Goal: Information Seeking & Learning: Check status

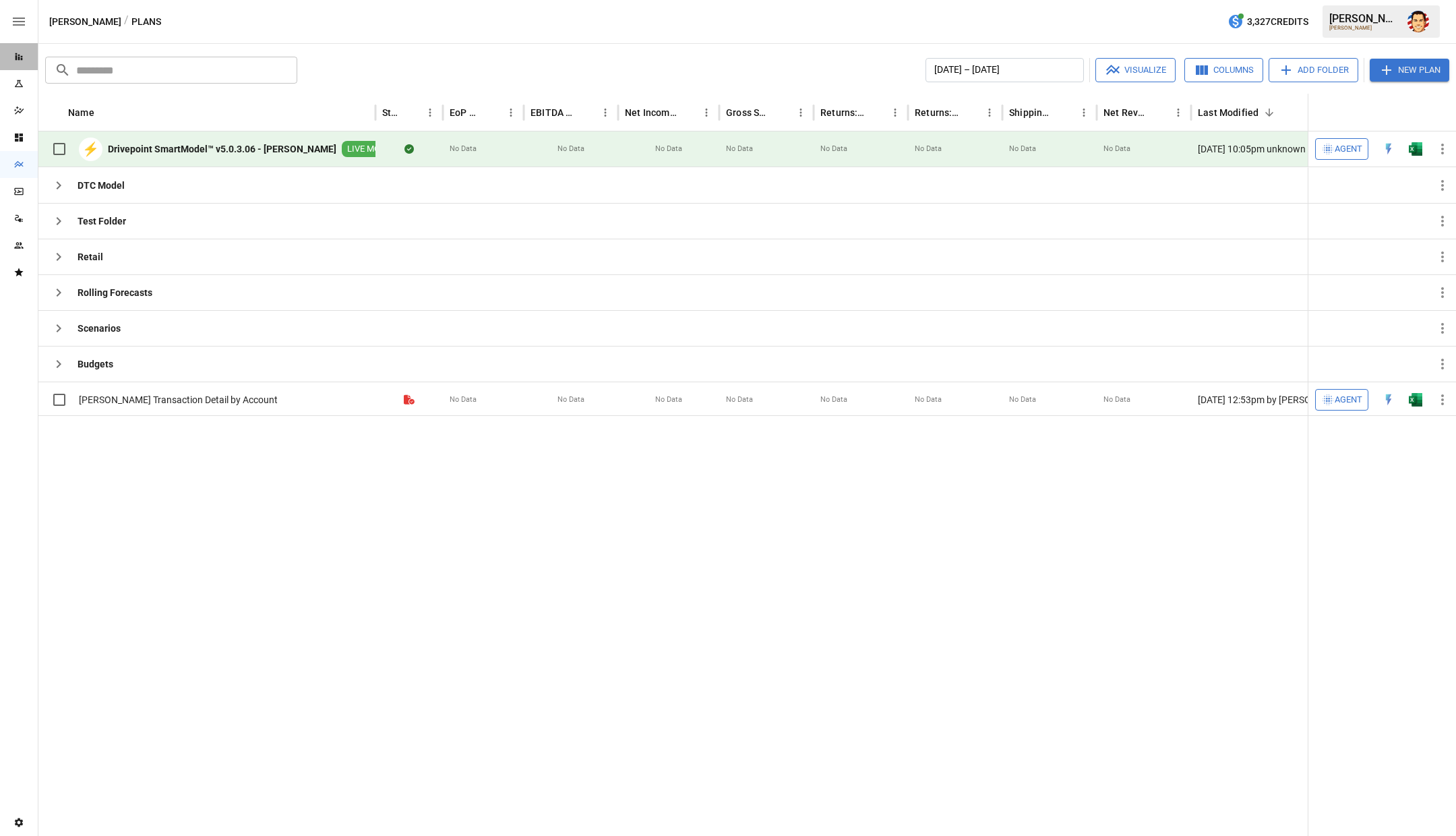
click at [19, 47] on div "Reports" at bounding box center [19, 57] width 38 height 27
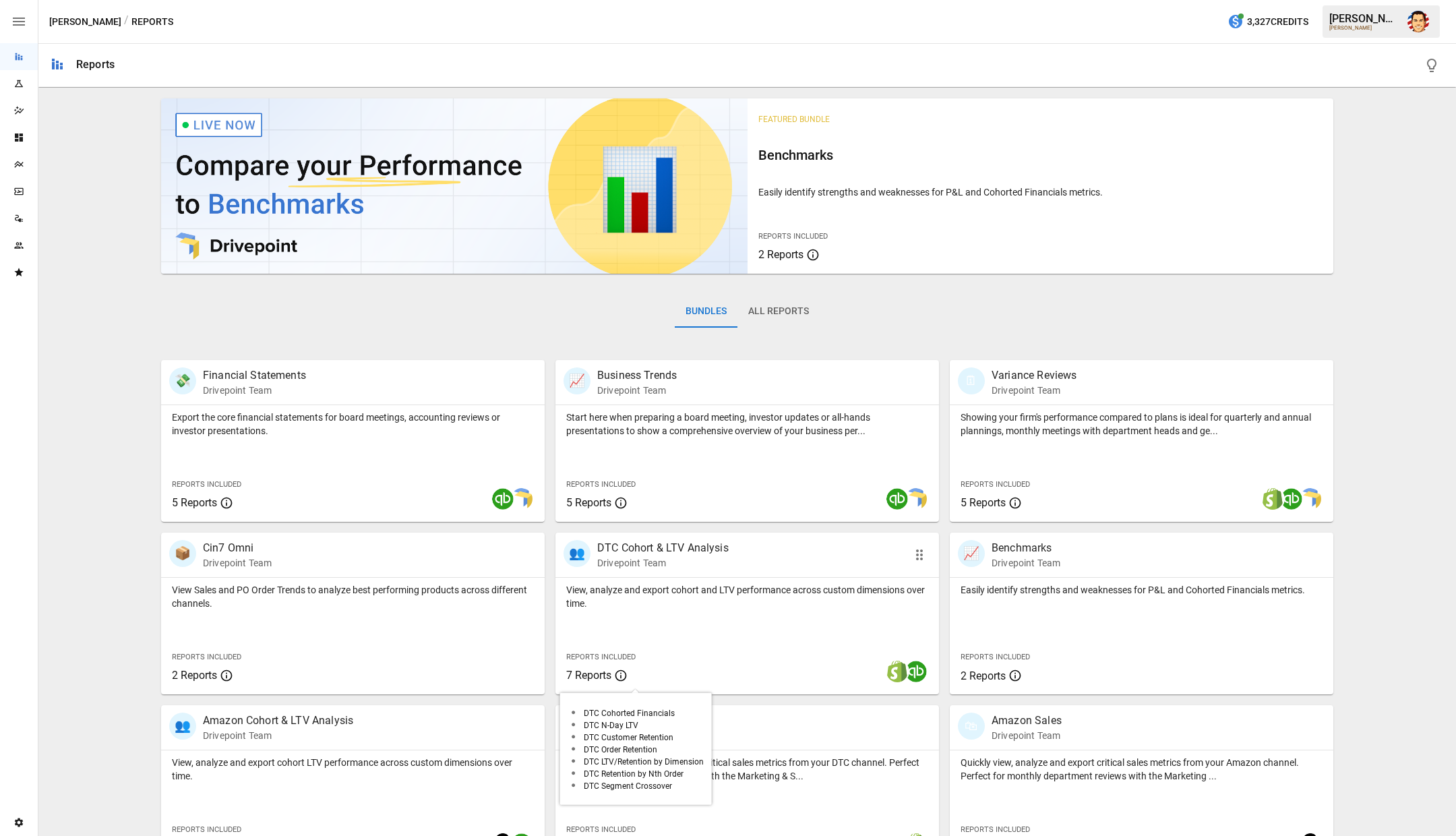
scroll to position [35, 0]
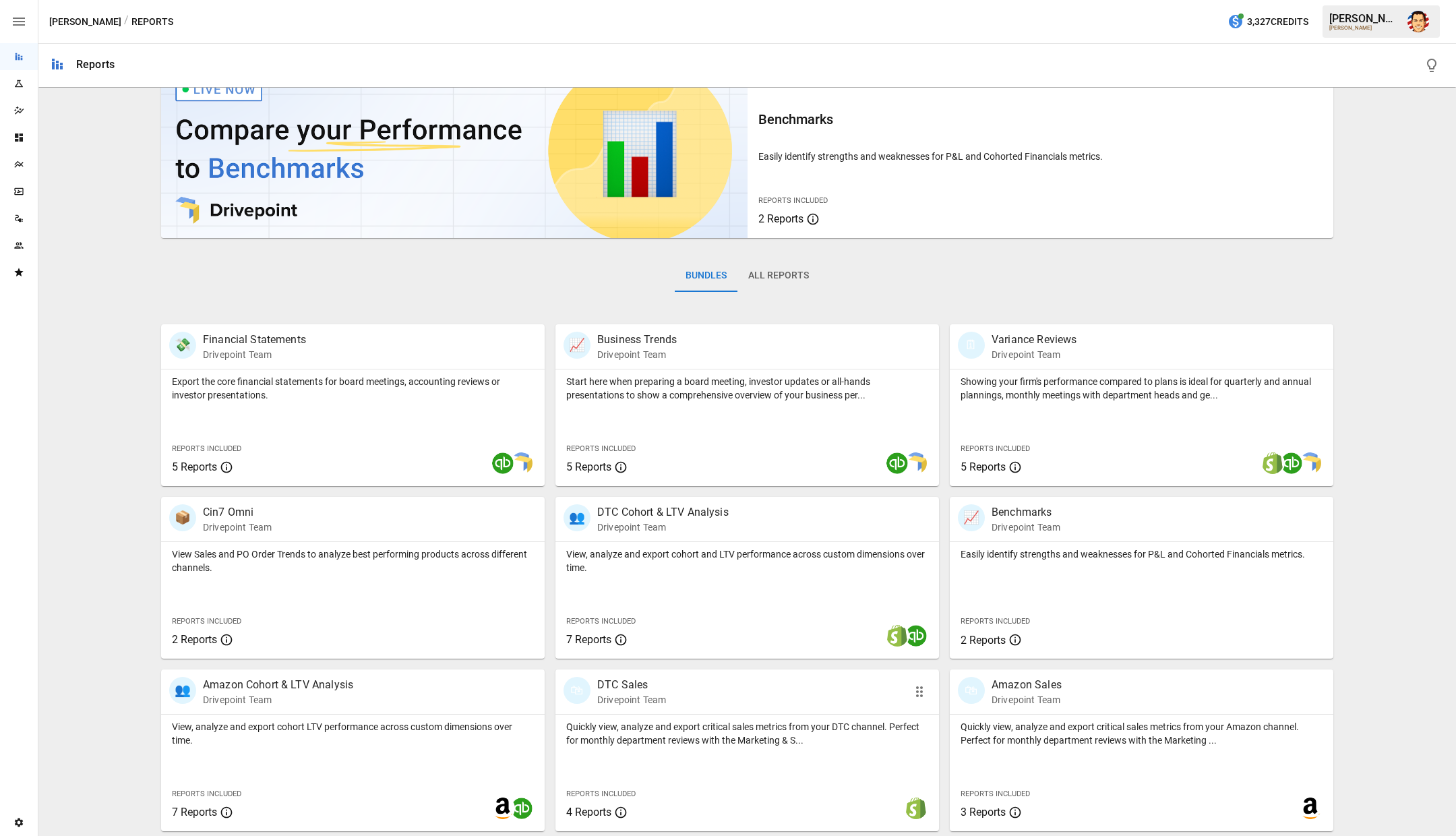
click at [688, 753] on div "Quickly view, analyze and export critical sales metrics from your DTC channel. …" at bounding box center [747, 773] width 383 height 117
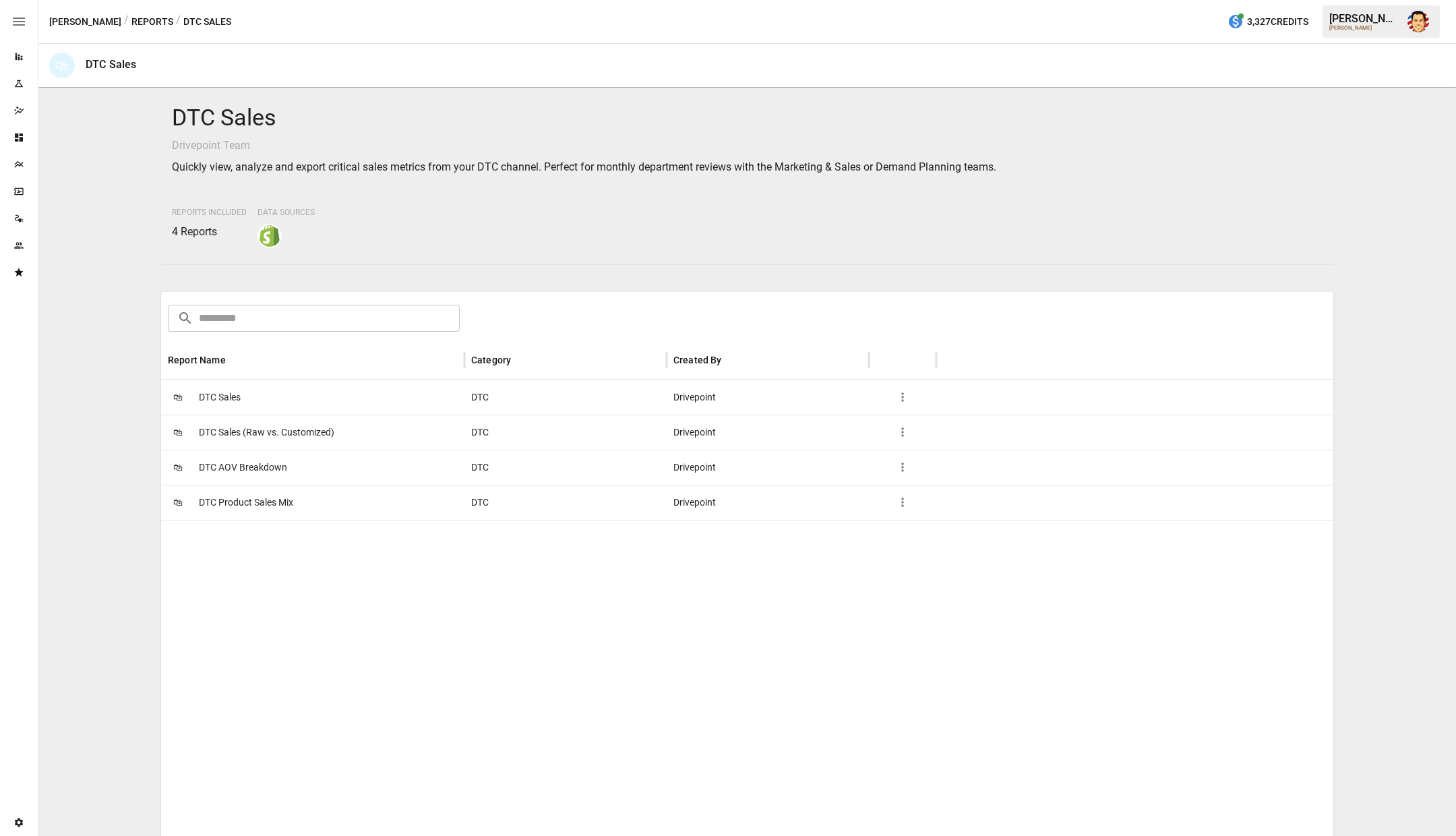
click at [307, 394] on div "🛍 DTC Sales" at bounding box center [312, 396] width 303 height 35
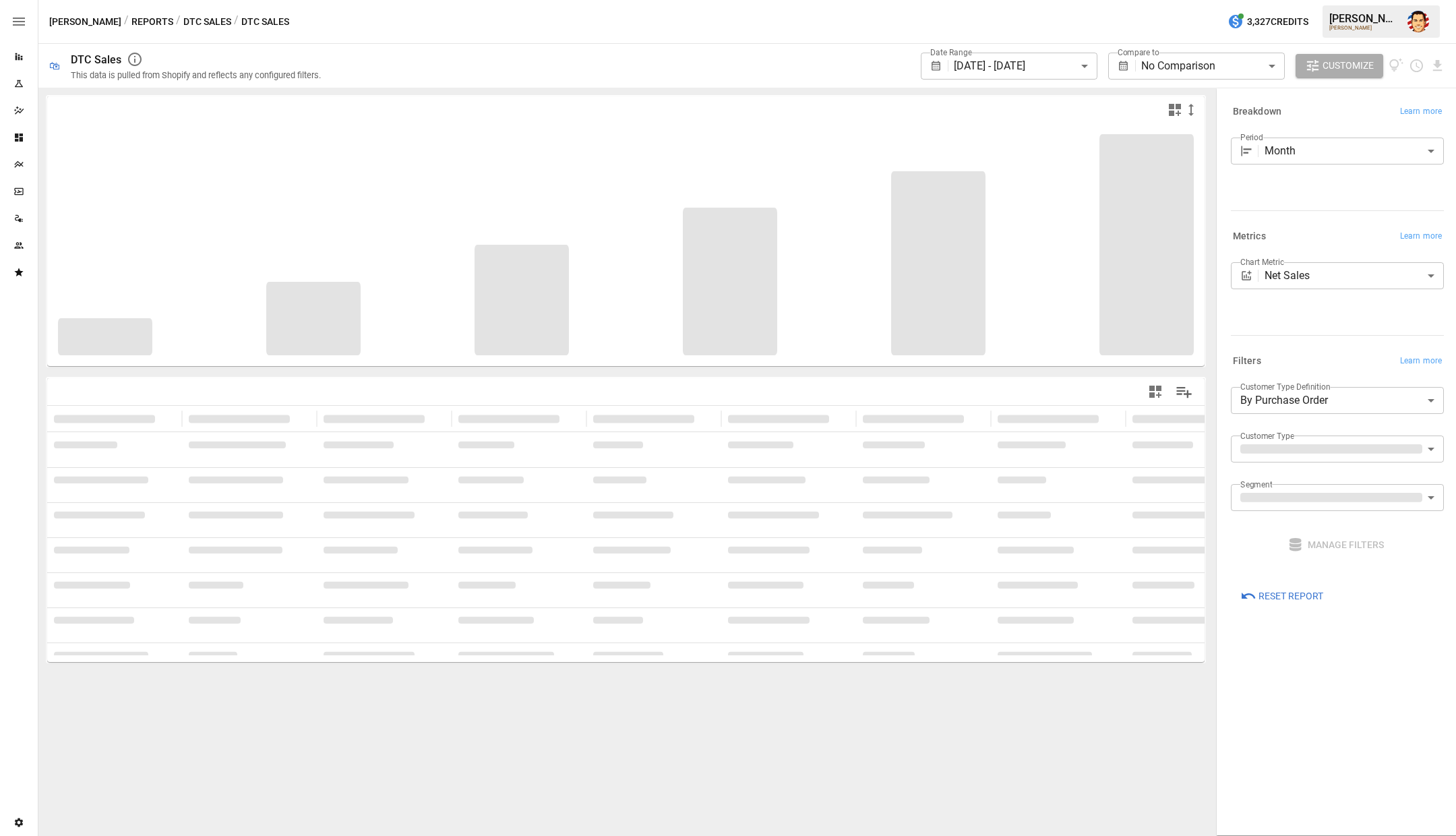
click at [1309, 0] on body "**********" at bounding box center [728, 0] width 1456 height 0
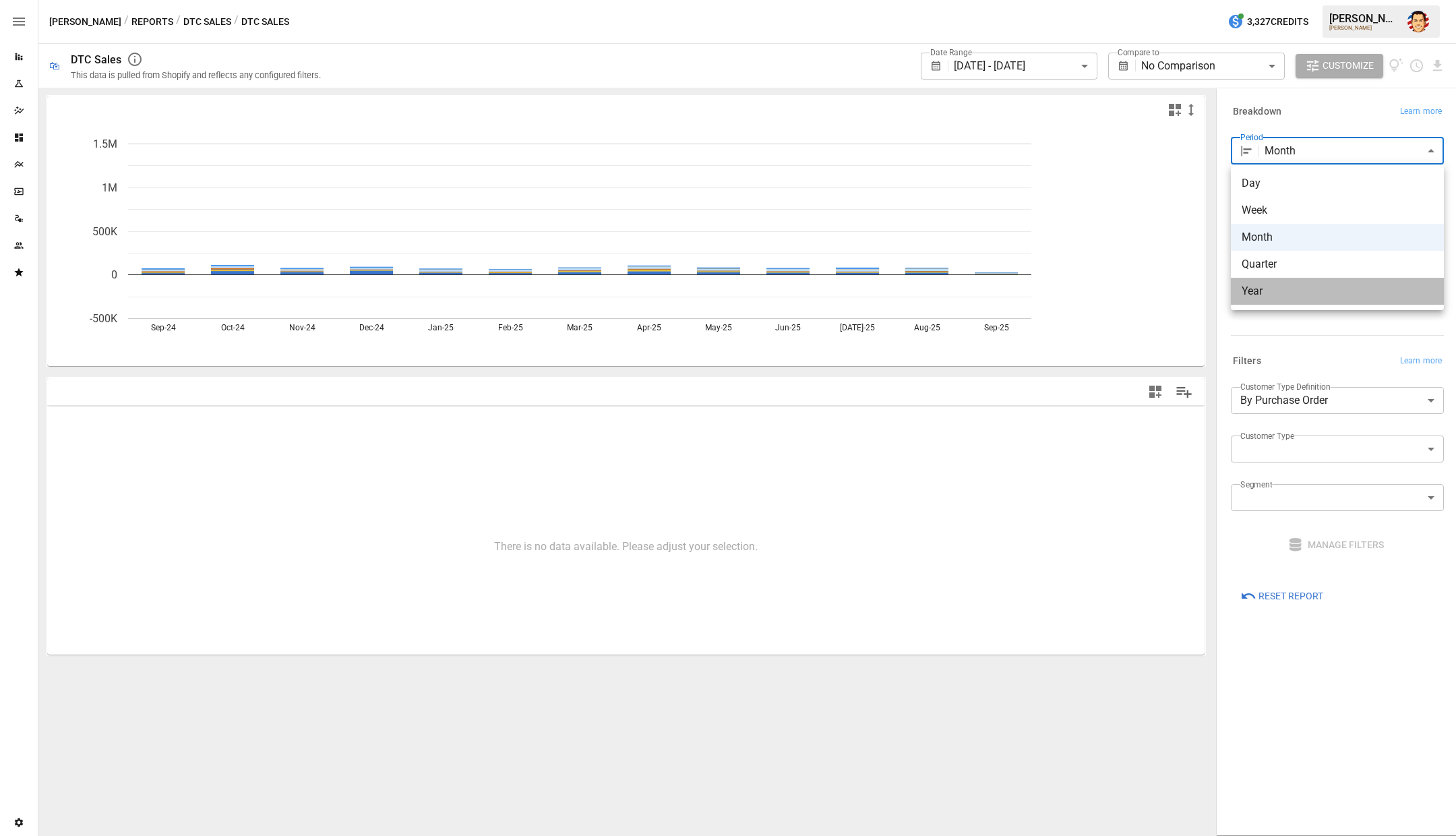
click at [1252, 289] on span "Year" at bounding box center [1337, 290] width 192 height 16
type input "****"
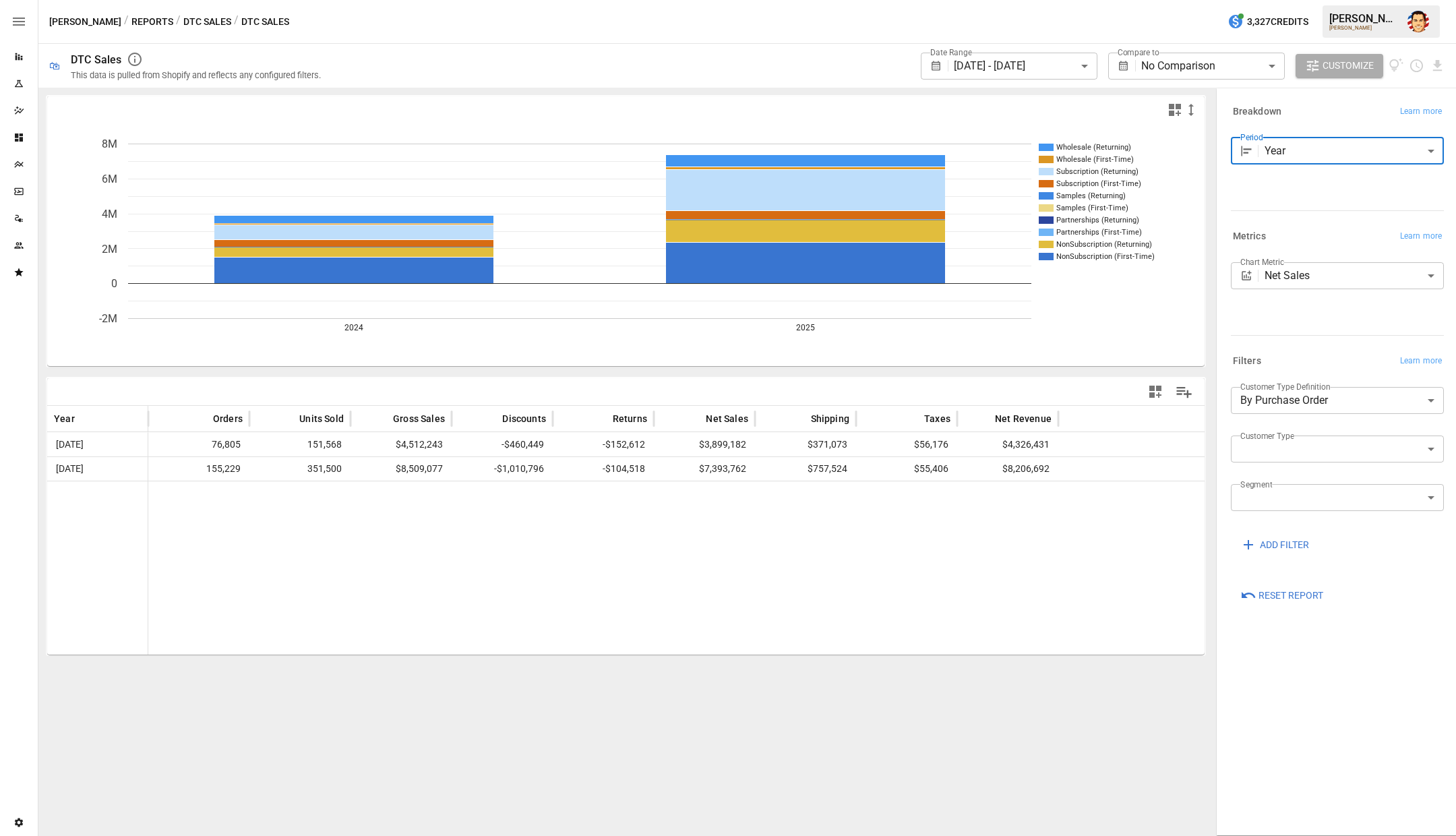
click at [817, 541] on div at bounding box center [676, 567] width 1057 height 174
drag, startPoint x: 451, startPoint y: 414, endPoint x: 458, endPoint y: 410, distance: 8.1
click at [458, 410] on div at bounding box center [459, 418] width 7 height 26
click at [509, 566] on div at bounding box center [676, 567] width 1057 height 174
click at [1415, 30] on img "Austin Gardner-Smith" at bounding box center [1418, 22] width 22 height 22
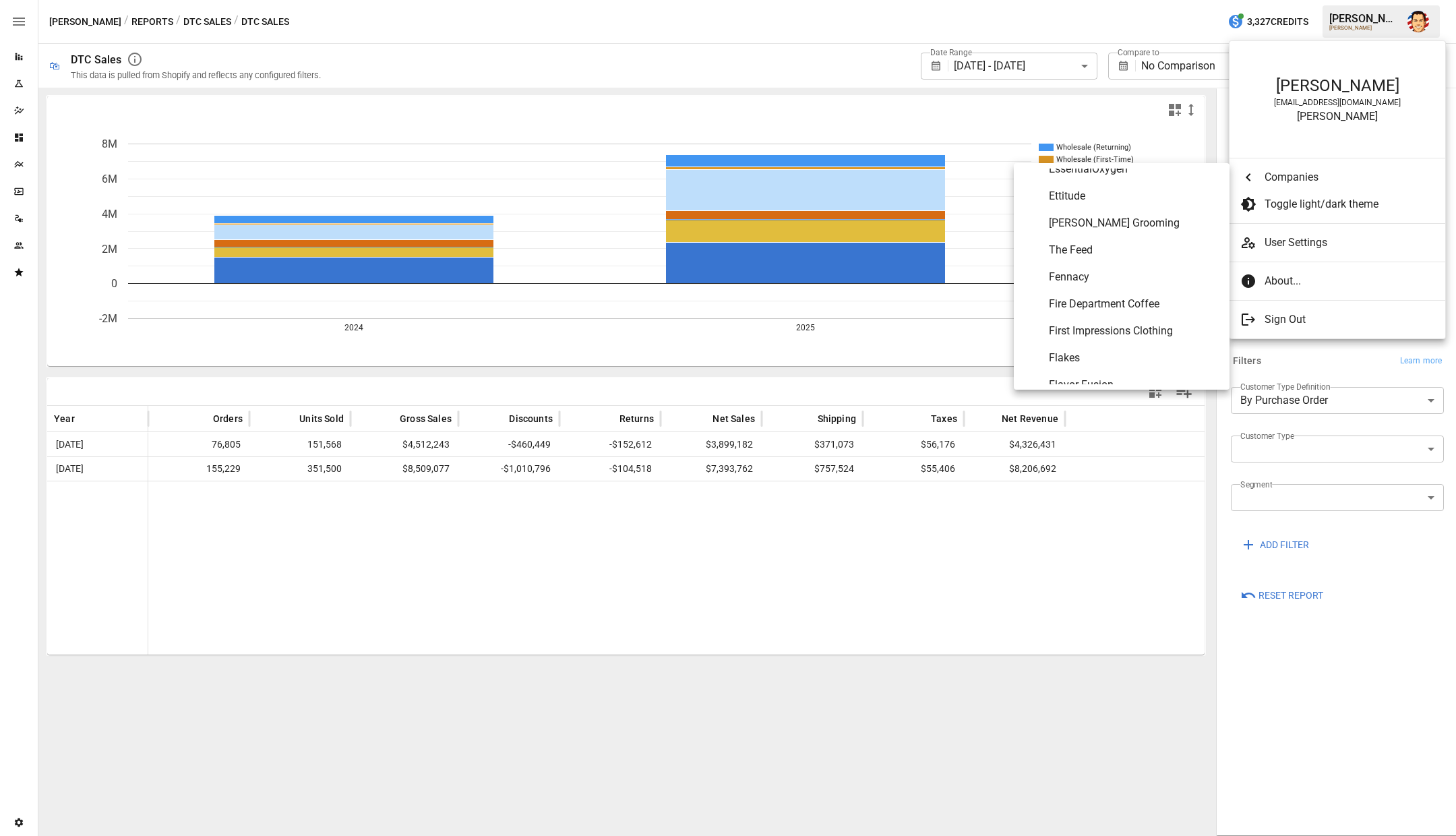
scroll to position [2413, 0]
click at [1085, 307] on span "Fire Department Coffee" at bounding box center [1133, 303] width 170 height 16
